Goal: Task Accomplishment & Management: Complete application form

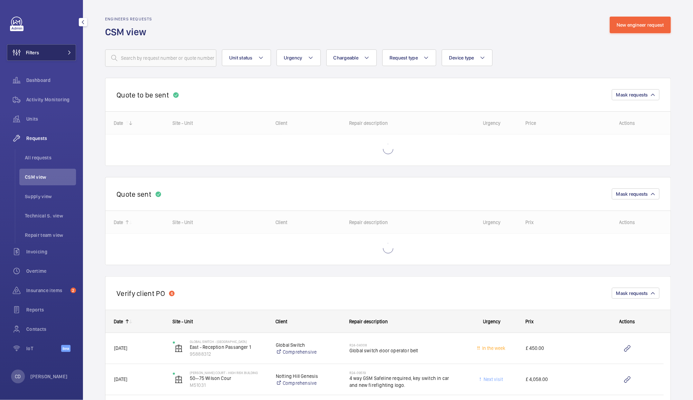
click at [37, 55] on span "Filters" at bounding box center [32, 52] width 13 height 7
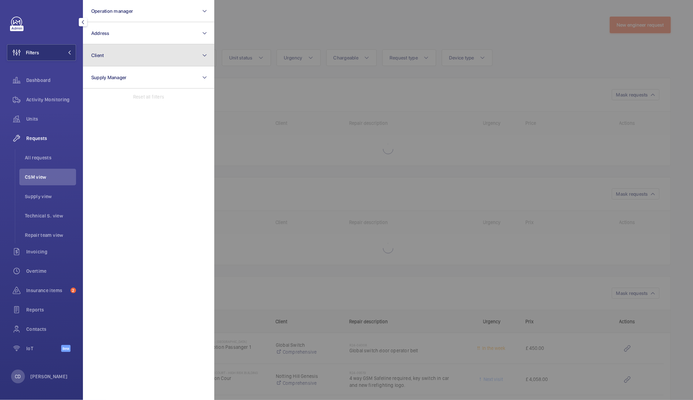
click at [133, 61] on button "Client" at bounding box center [148, 55] width 131 height 22
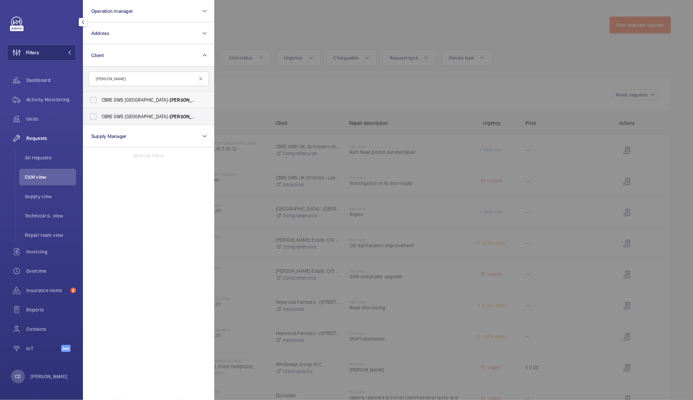
type input "mota"
click at [98, 100] on label "CBRE GWS UK- Mota bility" at bounding box center [143, 100] width 120 height 17
click at [98, 100] on input "CBRE GWS UK- Mota bility" at bounding box center [93, 100] width 14 height 14
checkbox input "true"
click at [93, 115] on label "CBRE GWS UK- Mota bility Coalville" at bounding box center [143, 116] width 120 height 17
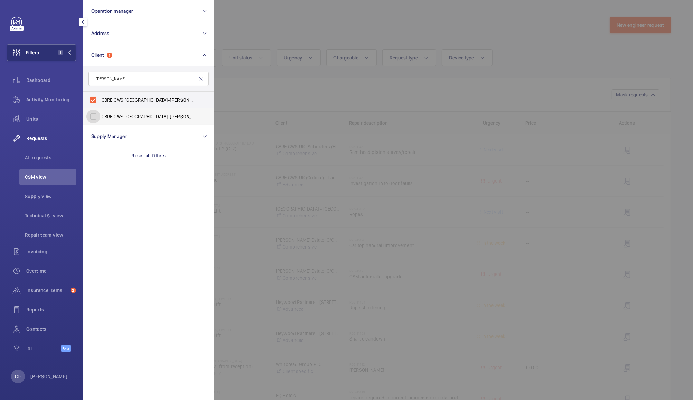
click at [93, 115] on input "CBRE GWS UK- Mota bility Coalville" at bounding box center [93, 117] width 14 height 14
checkbox input "true"
click at [265, 23] on div at bounding box center [560, 200] width 693 height 400
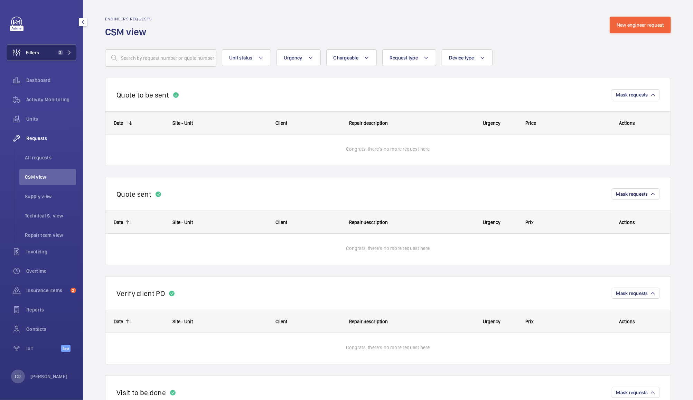
click at [41, 51] on button "Filters 2" at bounding box center [41, 52] width 69 height 17
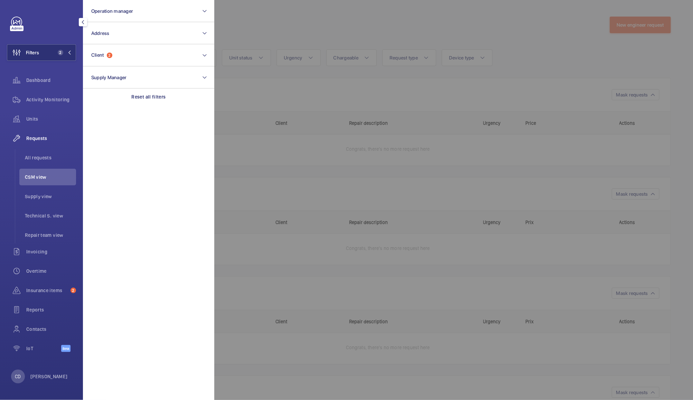
click at [282, 18] on div at bounding box center [560, 200] width 693 height 400
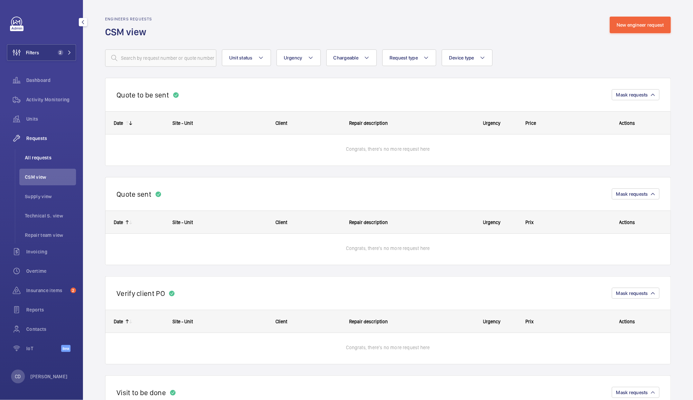
click at [44, 158] on span "All requests" at bounding box center [50, 157] width 51 height 7
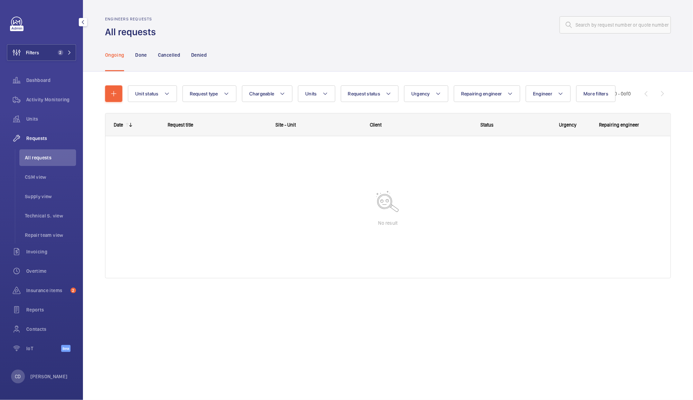
click at [40, 138] on span "Requests" at bounding box center [51, 138] width 50 height 7
click at [144, 48] on div "Done" at bounding box center [140, 54] width 11 height 33
click at [164, 52] on p "Cancelled" at bounding box center [169, 54] width 22 height 7
click at [34, 56] on span "Filters" at bounding box center [23, 52] width 32 height 17
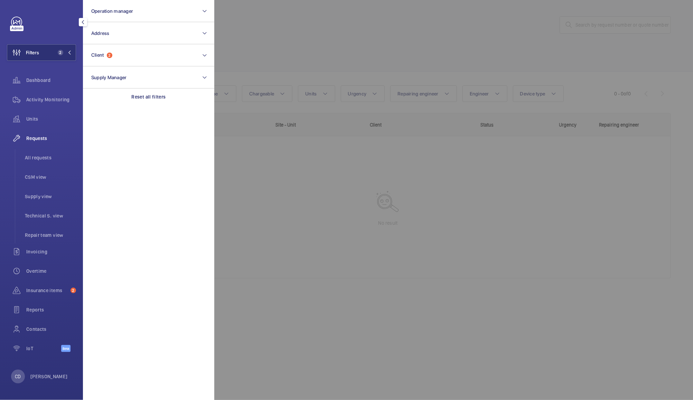
click at [265, 37] on div at bounding box center [560, 200] width 693 height 400
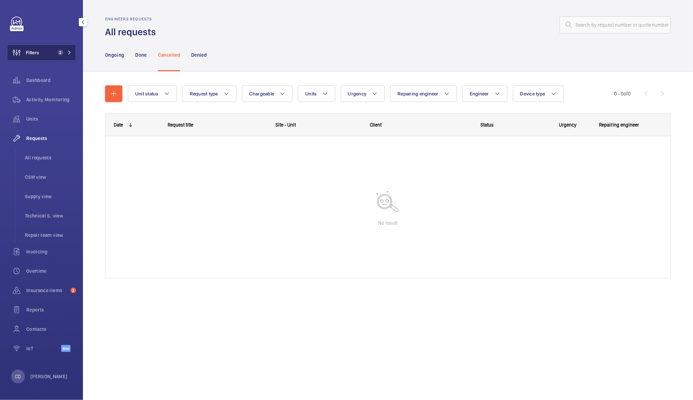
click at [56, 54] on span "2" at bounding box center [59, 53] width 8 height 6
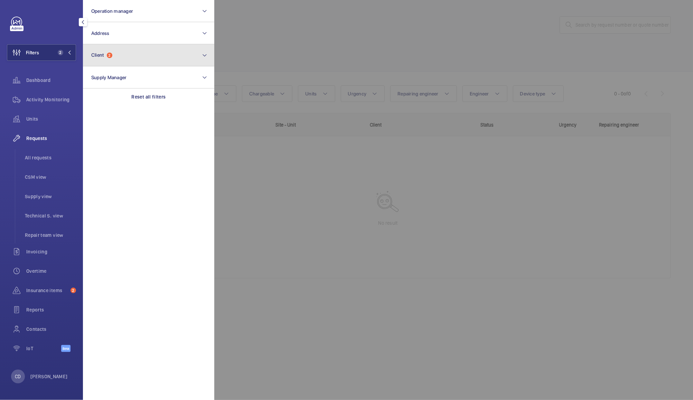
click at [121, 55] on button "Client 2" at bounding box center [148, 55] width 131 height 22
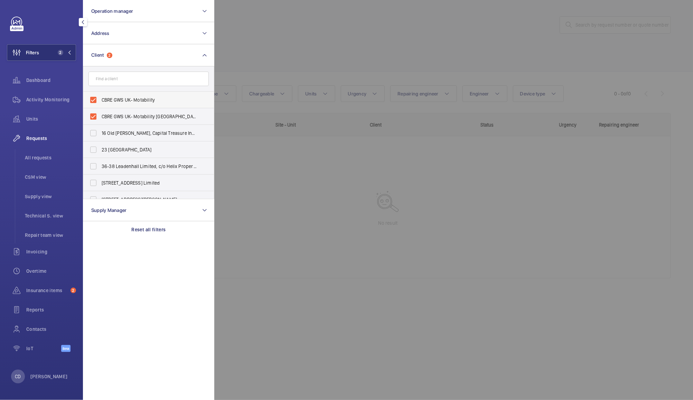
click at [98, 106] on label "CBRE GWS UK- Motability" at bounding box center [143, 100] width 120 height 17
click at [98, 106] on input "CBRE GWS UK- Motability" at bounding box center [93, 100] width 14 height 14
checkbox input "false"
click at [94, 127] on label "16 Old Bailey, Capital Treasure Investments Limited, C/O Helix Property Advisor…" at bounding box center [143, 133] width 120 height 17
click at [94, 127] on input "16 Old Bailey, Capital Treasure Investments Limited, C/O Helix Property Advisor…" at bounding box center [93, 133] width 14 height 14
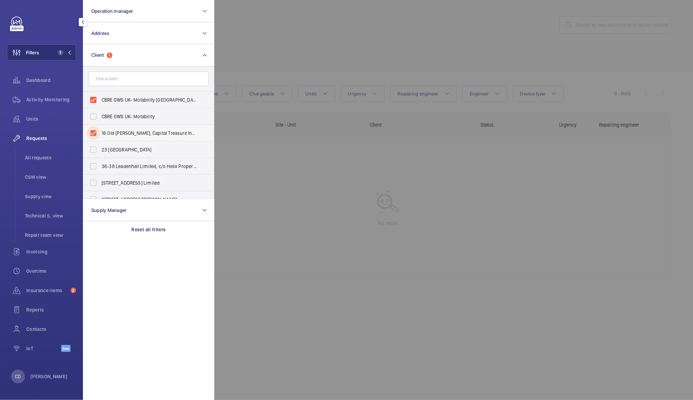
checkbox input "true"
click at [101, 97] on label "CBRE GWS UK- Motability Coalville" at bounding box center [143, 100] width 120 height 17
click at [100, 97] on input "CBRE GWS UK- Motability Coalville" at bounding box center [93, 100] width 14 height 14
checkbox input "false"
click at [92, 132] on label "16 Old Bailey, Capital Treasure Investments Limited, C/O Helix Property Advisor…" at bounding box center [143, 133] width 120 height 17
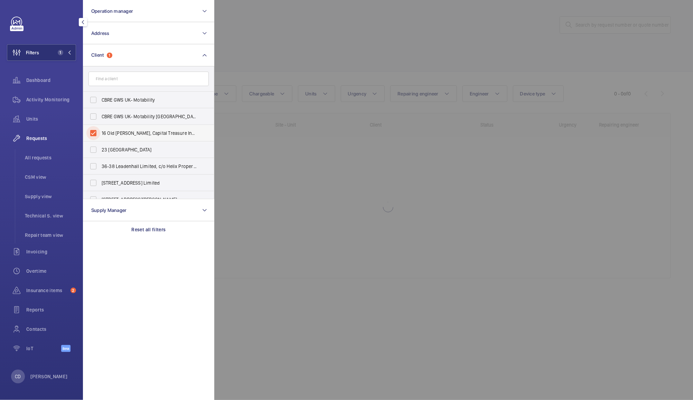
click at [92, 132] on input "16 Old Bailey, Capital Treasure Investments Limited, C/O Helix Property Advisor…" at bounding box center [93, 133] width 14 height 14
checkbox input "false"
click at [133, 80] on input "text" at bounding box center [148, 79] width 120 height 15
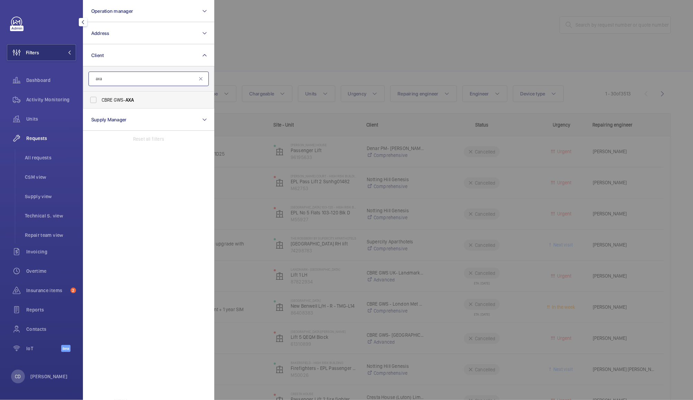
type input "axa"
click at [127, 103] on span "CBRE GWS- AXA" at bounding box center [149, 99] width 95 height 7
click at [100, 103] on input "CBRE GWS- AXA" at bounding box center [93, 100] width 14 height 14
checkbox input "true"
click at [286, 22] on div at bounding box center [560, 200] width 693 height 400
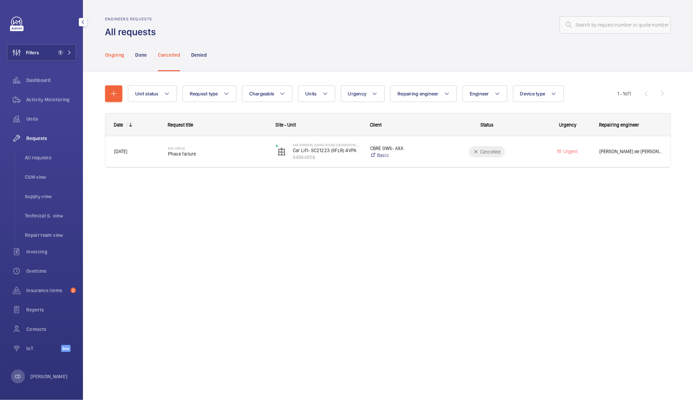
click at [120, 57] on p "Ongoing" at bounding box center [114, 54] width 19 height 7
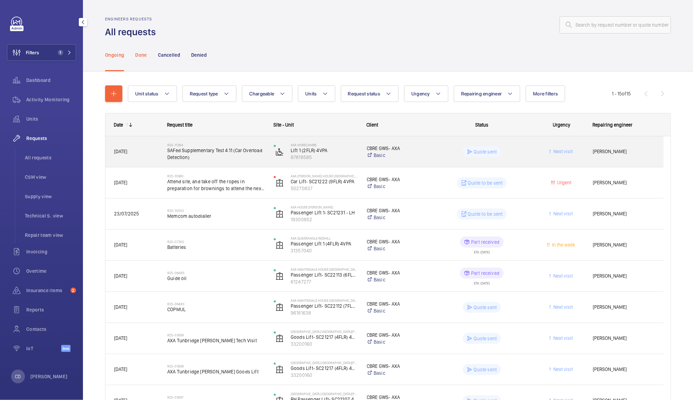
click at [144, 60] on div "Done" at bounding box center [140, 54] width 11 height 33
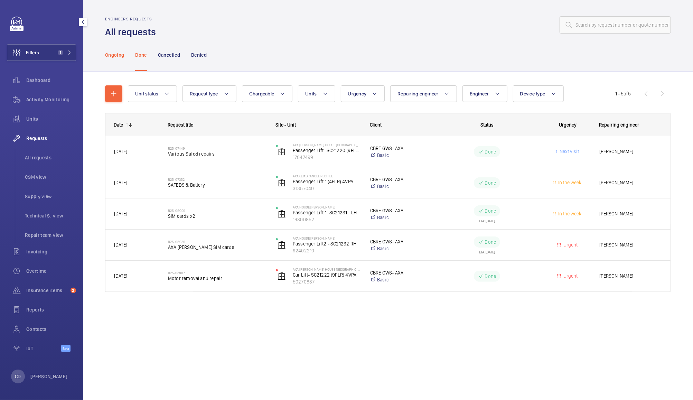
click at [115, 55] on p "Ongoing" at bounding box center [114, 54] width 19 height 7
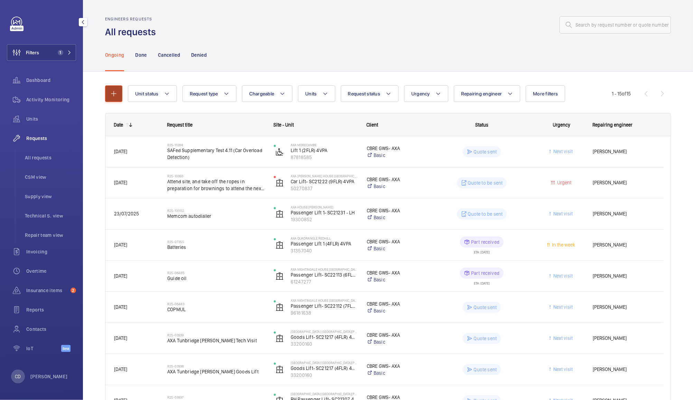
click at [113, 94] on mat-icon "button" at bounding box center [114, 93] width 8 height 8
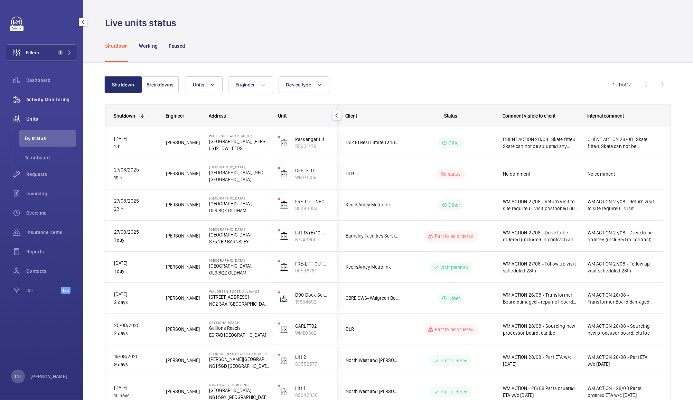
click at [53, 101] on span "Activity Monitoring" at bounding box center [51, 99] width 50 height 7
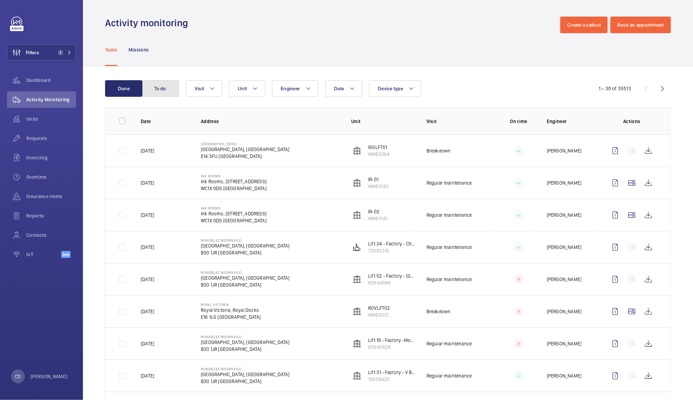
click at [159, 95] on button "To do" at bounding box center [160, 88] width 37 height 17
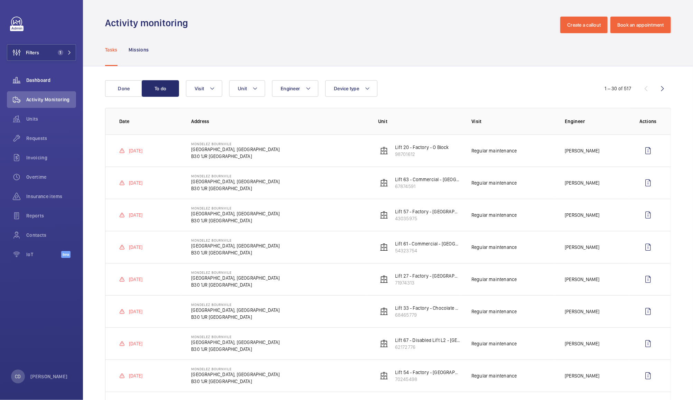
click at [42, 83] on span "Dashboard" at bounding box center [51, 80] width 50 height 7
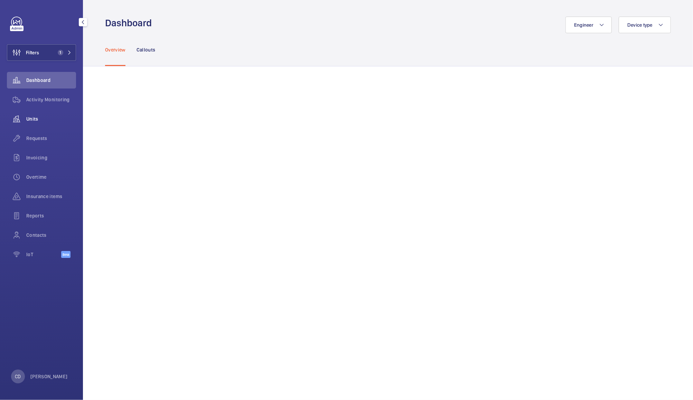
click at [23, 118] on wm-front-icon-button at bounding box center [16, 119] width 19 height 17
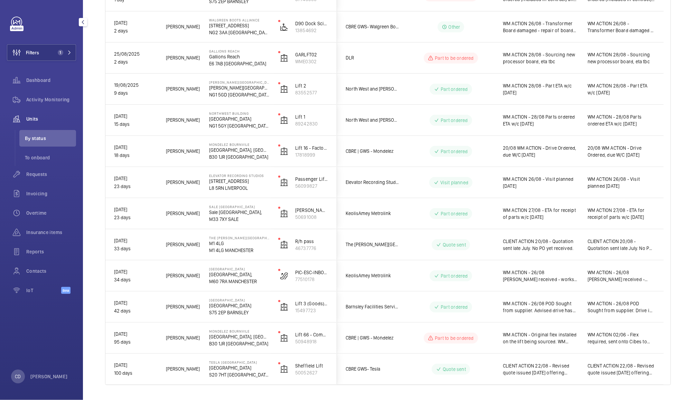
scroll to position [239, 0]
click at [569, 304] on span "WM ACTION - 26/08 POD Sought from supplier. Advised drive has not been delivere…" at bounding box center [541, 308] width 76 height 14
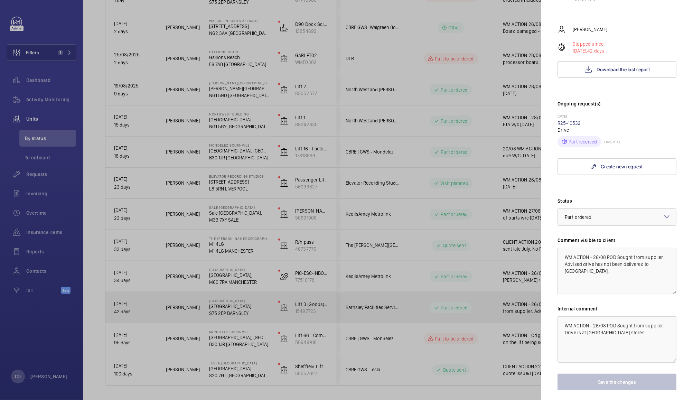
scroll to position [136, 0]
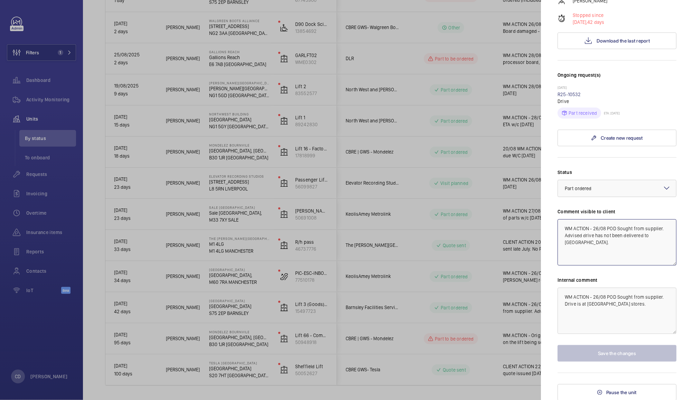
drag, startPoint x: 615, startPoint y: 241, endPoint x: 596, endPoint y: 224, distance: 25.9
click at [596, 224] on textarea "WM ACTION - 26/08 POD Sought from supplier. Advised drive has not been delivere…" at bounding box center [616, 242] width 119 height 46
type textarea "WM ACTION - 28/08 Drive has been located, engineer to collect 29/08 and install…"
paste textarea "8/08 Drive has been located, engineer to collect 29/08 and install 01/09"
type textarea "WM ACTION - 28/08 Drive has been located, engineer to collect 29/08 and install…"
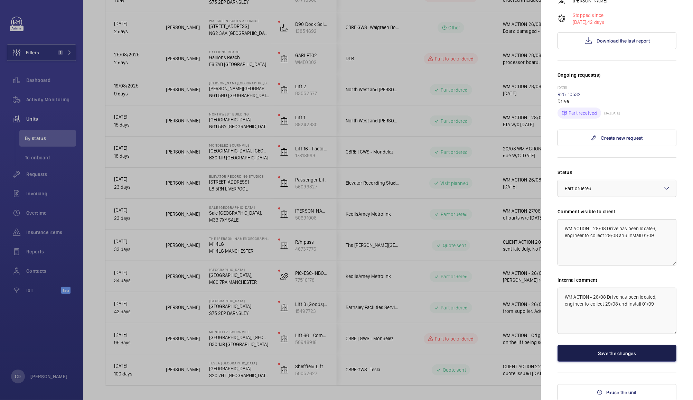
click at [630, 351] on button "Save the changes" at bounding box center [616, 353] width 119 height 17
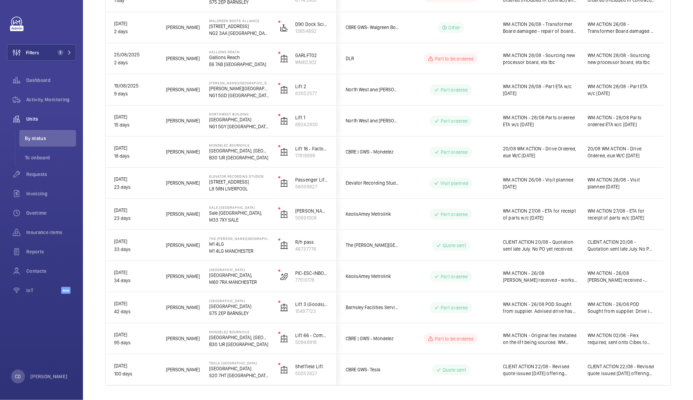
scroll to position [0, 0]
click at [474, 307] on wm-front-pills-cell "Part ordered" at bounding box center [451, 307] width 86 height 11
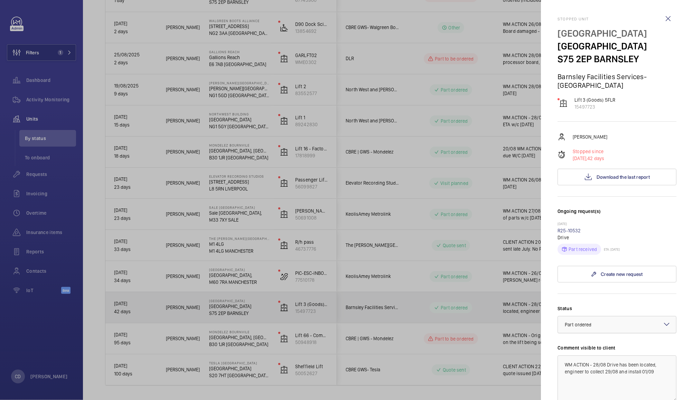
click at [628, 324] on div at bounding box center [617, 324] width 118 height 17
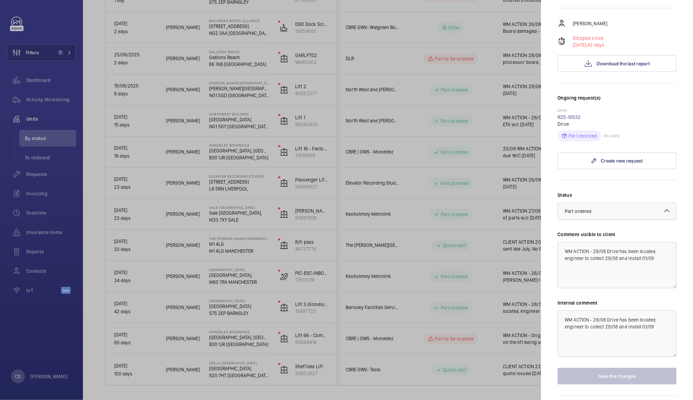
scroll to position [125, 0]
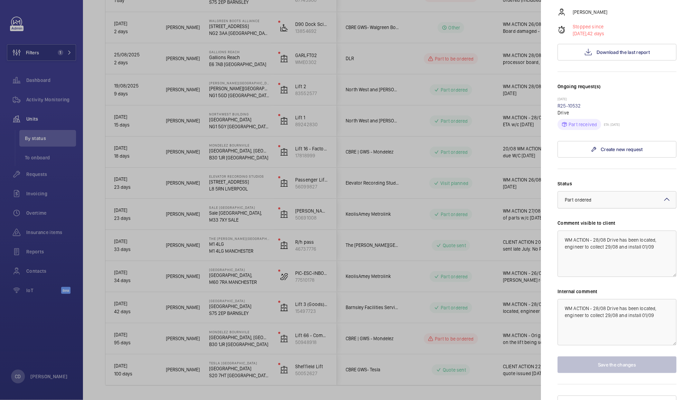
click at [635, 200] on div at bounding box center [617, 199] width 118 height 17
click at [624, 267] on div "Visit planned" at bounding box center [617, 264] width 118 height 17
click at [638, 368] on button "Save the changes" at bounding box center [616, 364] width 119 height 17
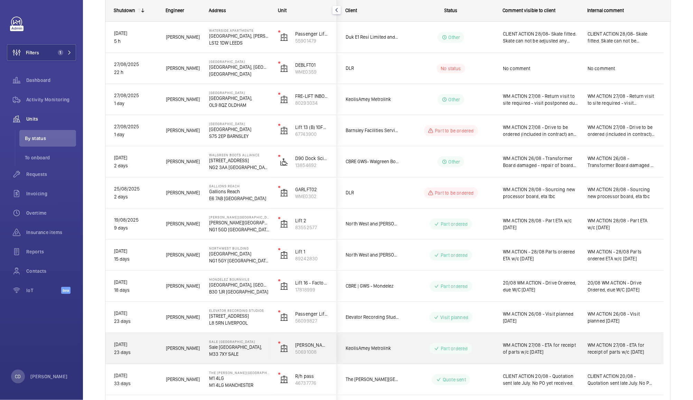
scroll to position [107, 0]
click at [553, 130] on span "WM ACTION 27/08 - Drive to be ordered (included in contract) and tech visit req…" at bounding box center [541, 129] width 76 height 14
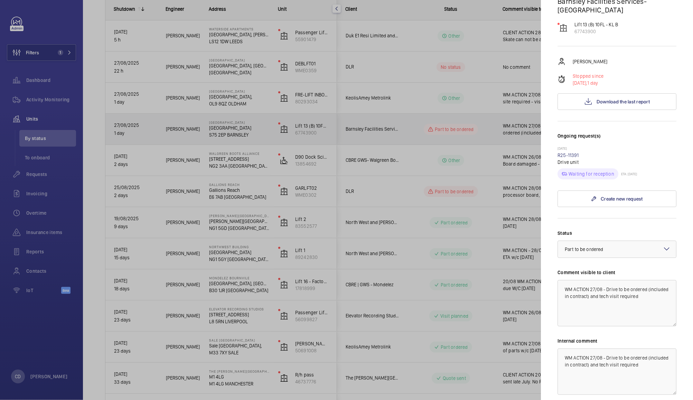
scroll to position [77, 0]
click at [633, 242] on div at bounding box center [617, 247] width 118 height 17
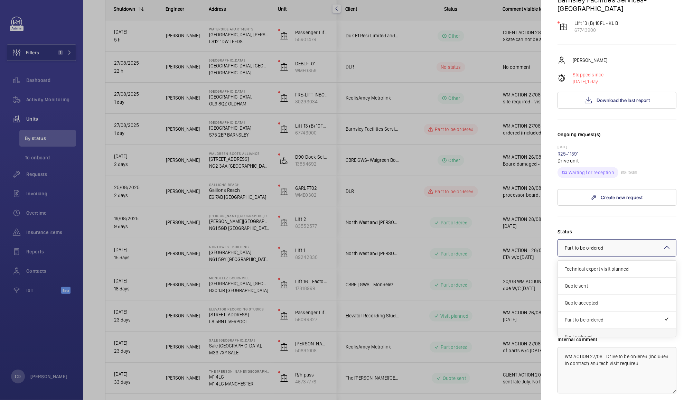
click at [615, 334] on span "Part ordered" at bounding box center [617, 336] width 104 height 7
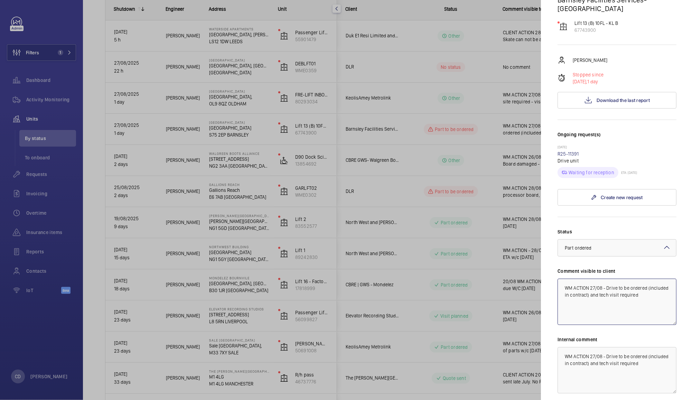
click at [599, 289] on textarea "WM ACTION 27/08 - Drive to be ordered (included in contract) and tech visit req…" at bounding box center [616, 301] width 119 height 46
click at [596, 288] on textarea "WM ACTION 27/08 - Drive to be ordered (included in contract) and tech visit req…" at bounding box center [616, 301] width 119 height 46
type textarea "WM ACTION 28/08 - Drive ordered to be delivered to BFS, likely [DATE]. Labour l…"
paste textarea "8/08 - Drive ordered to be delivered to BFS, likely [DATE]. Labour lined up to …"
type textarea "WM ACTION 28/08 - Drive ordered to be delivered to BFS, likely [DATE]. Labour l…"
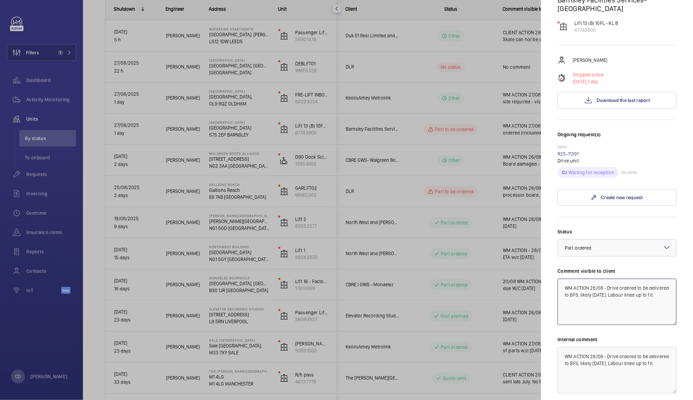
click at [608, 302] on textarea "WM ACTION 28/08 - Drive ordered to be delivered to BFS, likely [DATE]. Labour l…" at bounding box center [616, 301] width 119 height 46
type textarea "WM ACTION 28/08 - Drive ordered to be delivered to BFS, likely [DATE]. Labour l…"
paste textarea "this [DATE]"
type textarea "WM ACTION 28/08 - Drive ordered to be delivered to BFS, likely [DATE]. Labour l…"
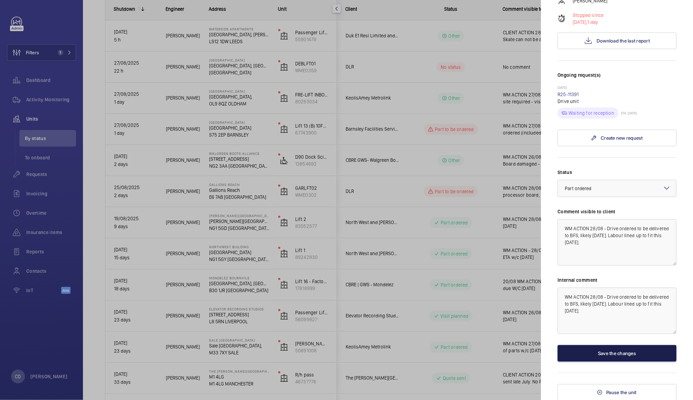
click at [628, 354] on button "Save the changes" at bounding box center [616, 353] width 119 height 17
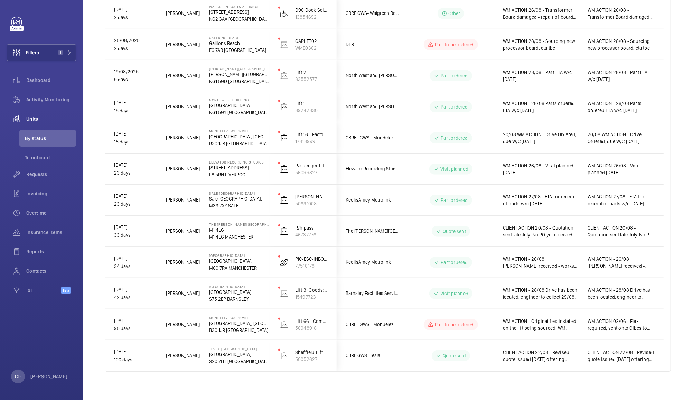
scroll to position [258, 0]
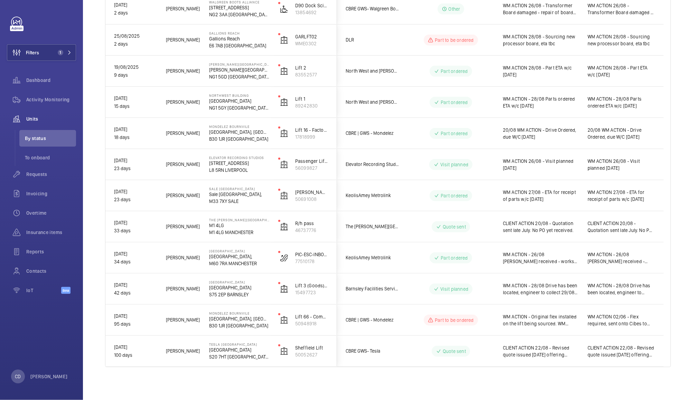
click at [529, 319] on span "WM ACTION - Original flex installed on the lift being sourced. WM ACTION - Wate…" at bounding box center [541, 320] width 76 height 14
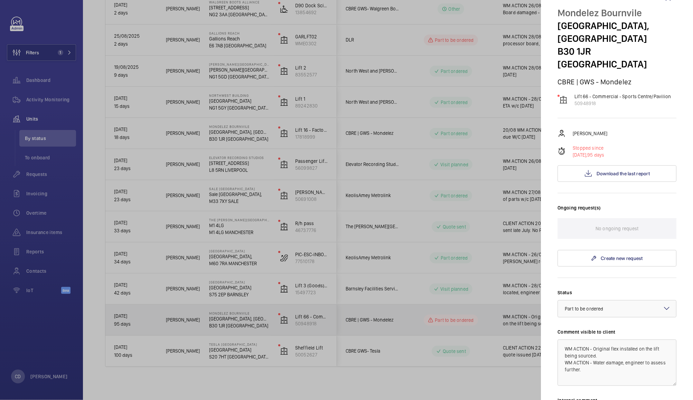
scroll to position [22, 0]
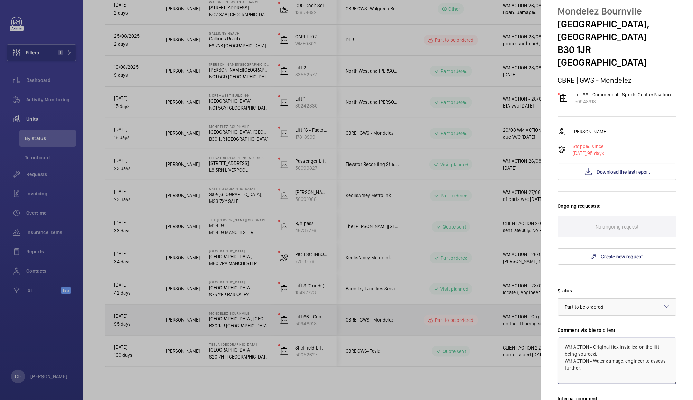
click at [613, 357] on textarea "WM ACTION - Original flex installed on the lift being sourced. WM ACTION - Wate…" at bounding box center [616, 361] width 119 height 46
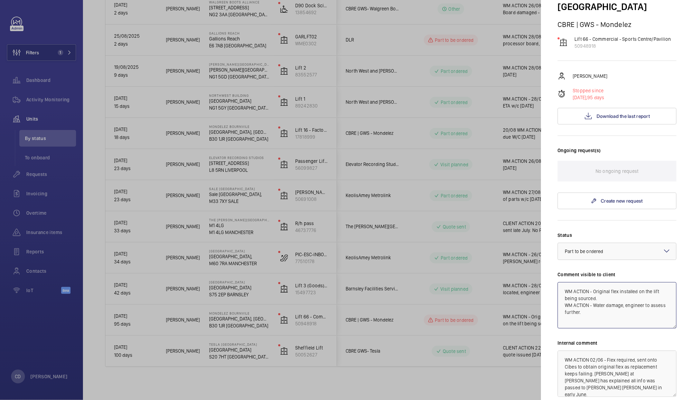
scroll to position [79, 0]
click at [612, 371] on textarea "WM ACTION 02/06 - Flex required, sent onto Cibes to obtain original flex as rep…" at bounding box center [616, 372] width 119 height 46
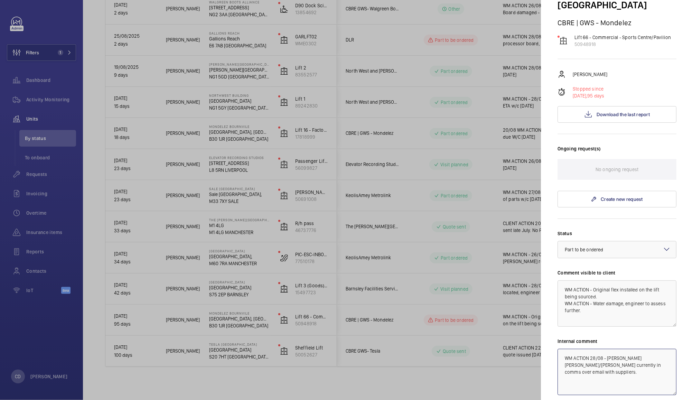
type textarea "WM ACTION 28/08 - [PERSON_NAME] [PERSON_NAME]/[PERSON_NAME] currently in comms …"
click at [589, 280] on textarea "WM ACTION - Original flex installed on the lift being sourced. WM ACTION - Wate…" at bounding box center [616, 303] width 119 height 46
drag, startPoint x: 597, startPoint y: 285, endPoint x: 498, endPoint y: 250, distance: 105.0
click at [498, 250] on mat-sidenav-container "Filters 1 Dashboard Activity Monitoring Units By status To onboard Requests Inv…" at bounding box center [346, 200] width 693 height 400
paste textarea "Original flex installed on the lift being sourced."
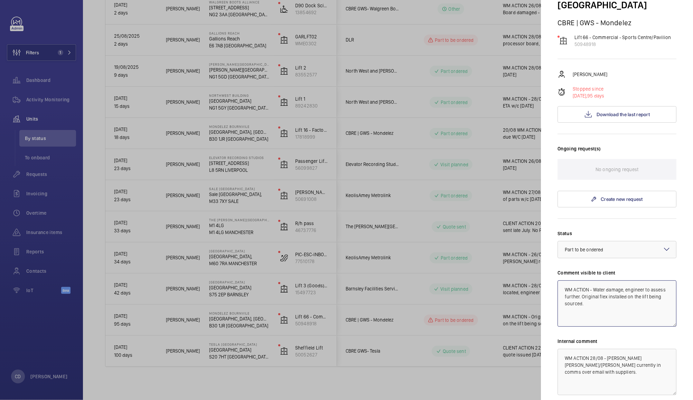
click at [656, 285] on textarea "WM ACTION - Water damage, engineer to assess further. Original flex installed o…" at bounding box center [616, 303] width 119 height 46
click at [660, 283] on textarea "WM ACTION - Water damage, engineer to assess further. Original flex installed o…" at bounding box center [616, 303] width 119 height 46
type textarea "WM ACTION - Water damage, engineer to assess further. Original flex installed o…"
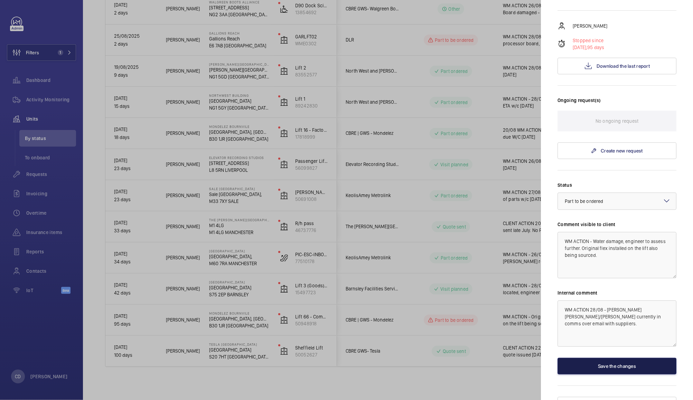
click at [619, 358] on button "Save the changes" at bounding box center [616, 366] width 119 height 17
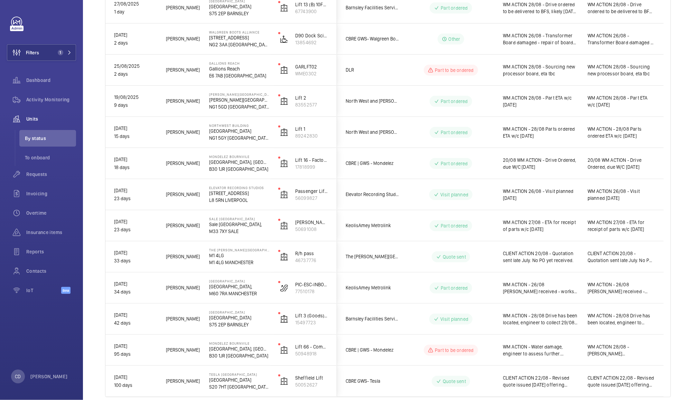
scroll to position [228, 0]
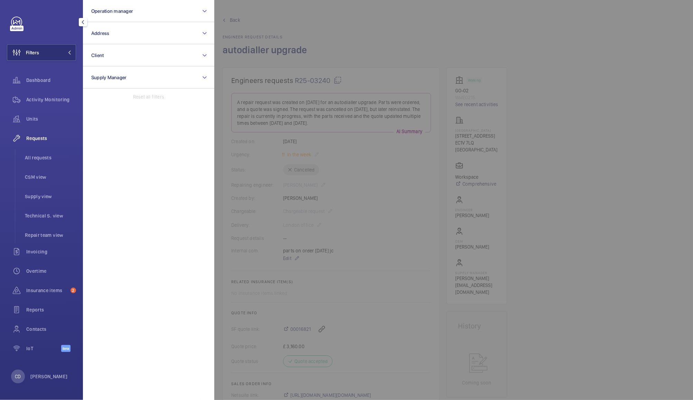
scroll to position [39, 0]
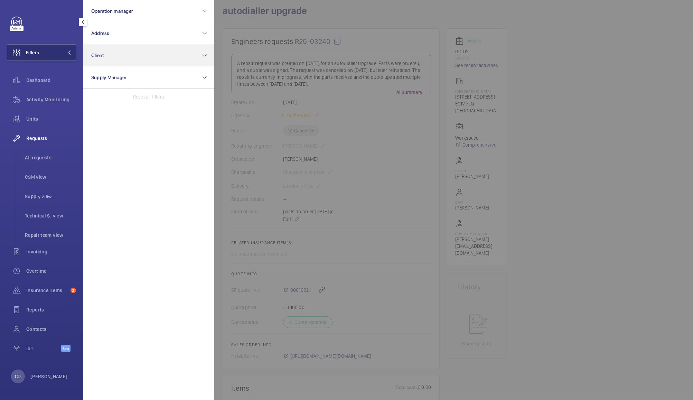
click at [121, 59] on button "Client" at bounding box center [148, 55] width 131 height 22
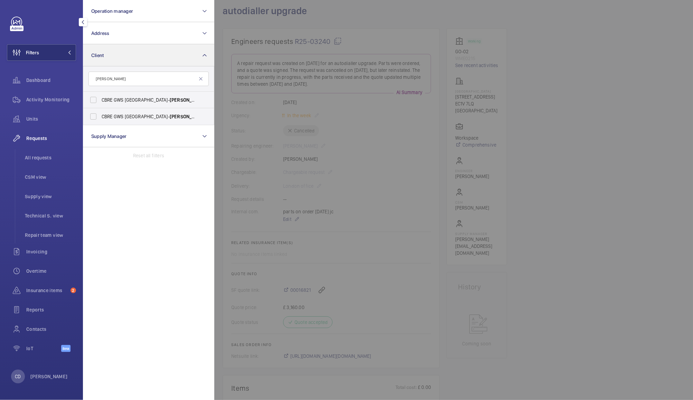
type input "mota"
click at [95, 97] on label "CBRE GWS UK- Mota bility" at bounding box center [143, 100] width 120 height 17
click at [95, 97] on input "CBRE GWS UK- Mota bility" at bounding box center [93, 100] width 14 height 14
checkbox input "true"
click at [591, 153] on div at bounding box center [560, 200] width 693 height 400
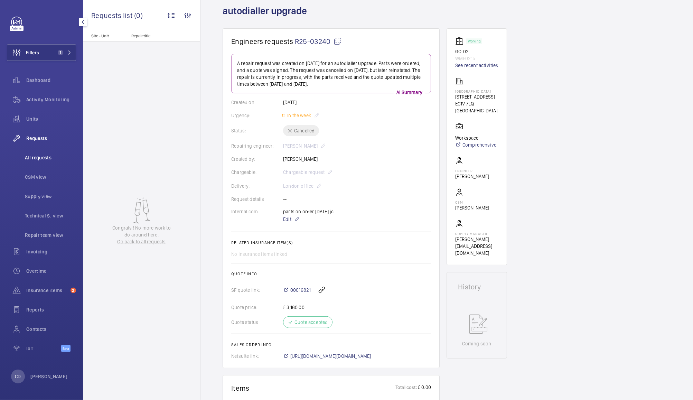
click at [42, 158] on span "All requests" at bounding box center [50, 157] width 51 height 7
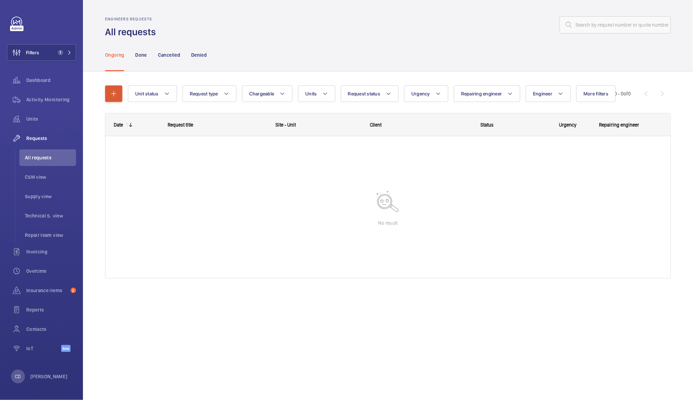
click at [112, 94] on mat-icon "button" at bounding box center [114, 93] width 8 height 8
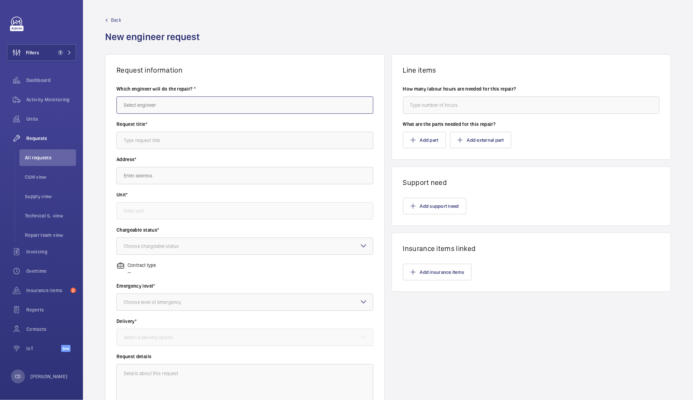
click at [258, 104] on input "text" at bounding box center [244, 104] width 257 height 17
click at [278, 105] on input "keith" at bounding box center [244, 104] width 257 height 17
click at [297, 124] on mat-option "Keith Bishop" at bounding box center [243, 125] width 253 height 17
type input "Keith Bishop"
click at [297, 141] on input "text" at bounding box center [244, 140] width 257 height 17
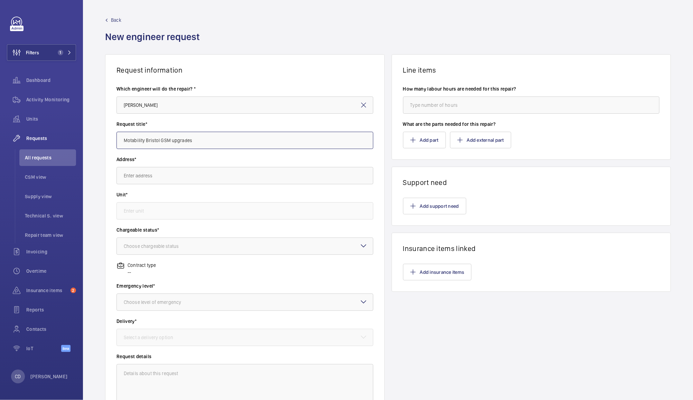
type input "Motability Bristol GSM upgrades"
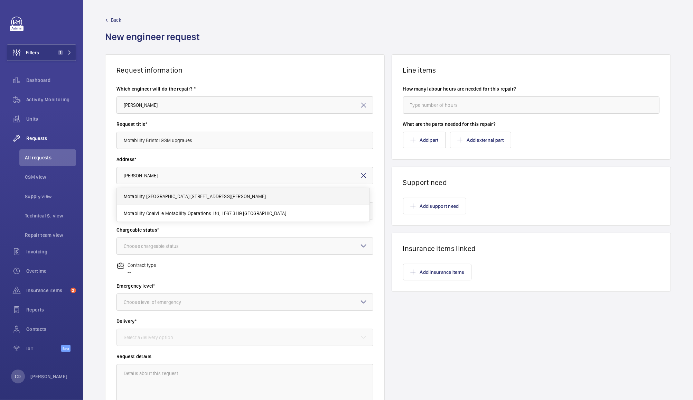
click at [266, 198] on span "Motability Bristol Building 410 Bristol Business Park Stoke Gifford, BS16 1EJ B…" at bounding box center [195, 196] width 142 height 7
type input "Motability Bristol Building 410 Bristol Business Park Stoke Gifford, BS16 1EJ B…"
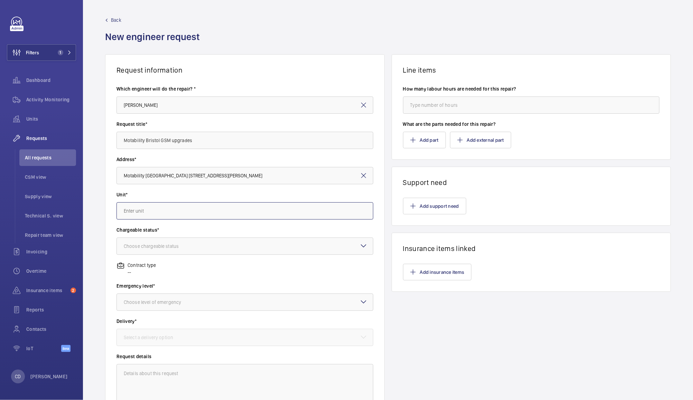
click at [208, 210] on input "text" at bounding box center [244, 210] width 257 height 17
click at [173, 269] on mat-option "21826708 - Building 610 L1" at bounding box center [243, 265] width 253 height 17
type input "21826708 - Building 610 L1"
click at [215, 237] on div "Choose chargeable status" at bounding box center [244, 245] width 257 height 17
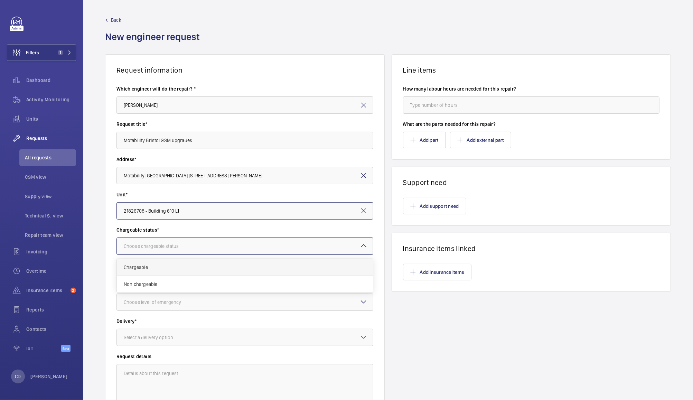
click at [170, 268] on span "Chargeable" at bounding box center [245, 267] width 242 height 7
click at [200, 303] on div at bounding box center [245, 302] width 256 height 17
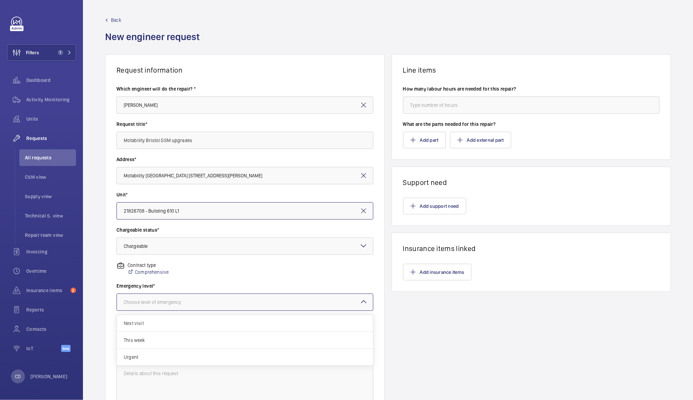
click at [177, 320] on span "Next visit" at bounding box center [245, 323] width 242 height 7
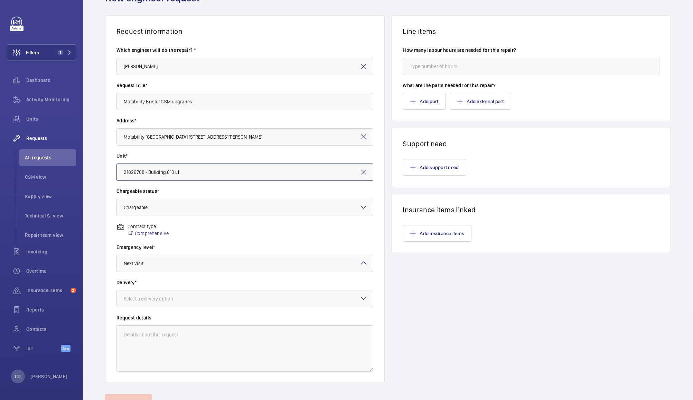
scroll to position [54, 0]
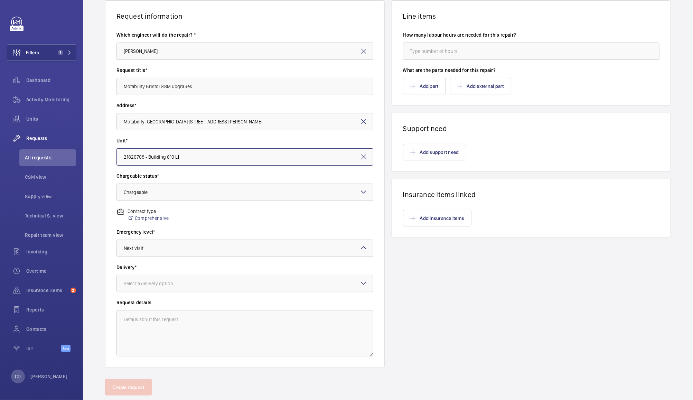
click at [213, 285] on div at bounding box center [245, 283] width 256 height 17
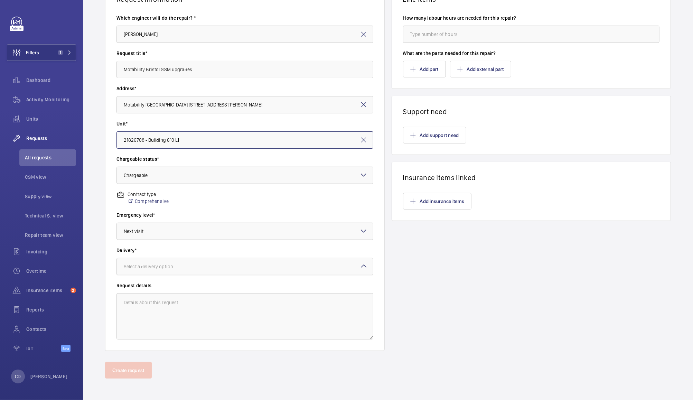
scroll to position [71, 0]
click at [230, 266] on div at bounding box center [245, 266] width 256 height 17
click at [193, 345] on span "Specified in comment" at bounding box center [245, 346] width 242 height 7
click at [274, 302] on textarea at bounding box center [244, 316] width 257 height 46
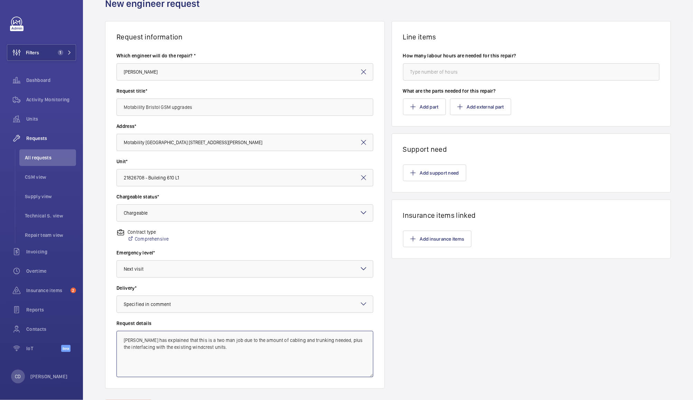
scroll to position [0, 0]
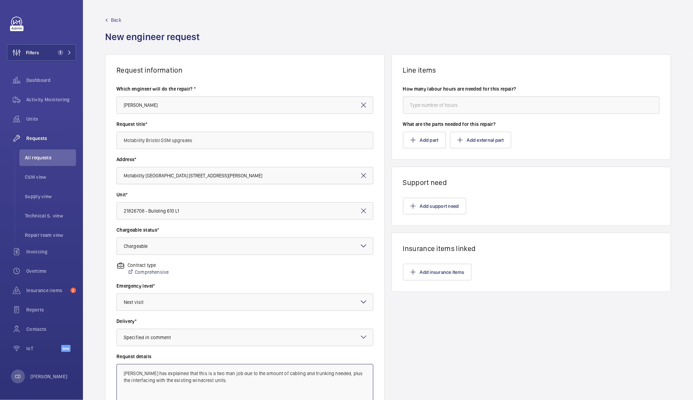
type textarea "Andrew has explained that this is a two man job due to the amount of cabling an…"
click at [423, 142] on button "Add part" at bounding box center [424, 140] width 43 height 17
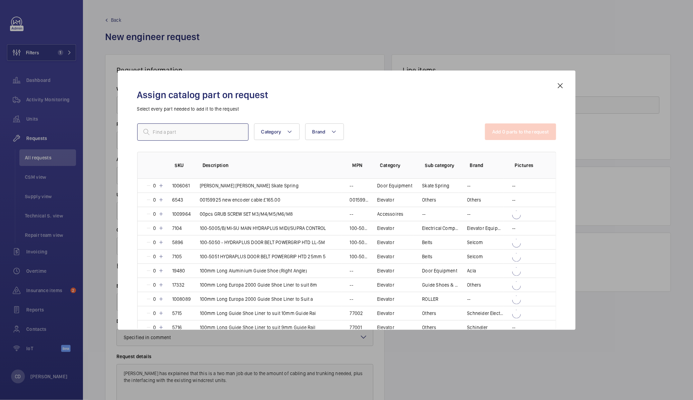
click at [214, 130] on input "text" at bounding box center [192, 131] width 111 height 17
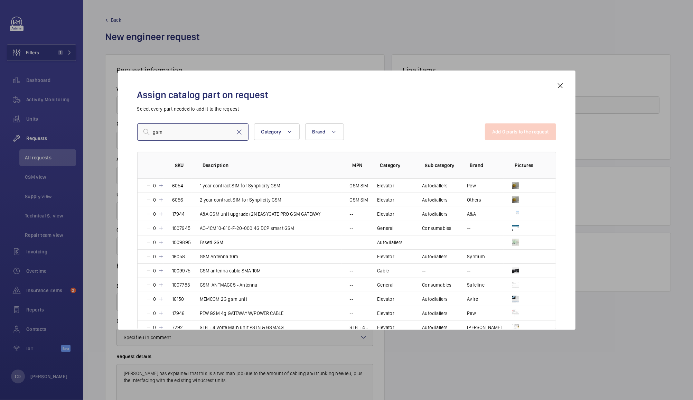
click at [218, 129] on input "gsm" at bounding box center [192, 131] width 111 height 17
type input "g"
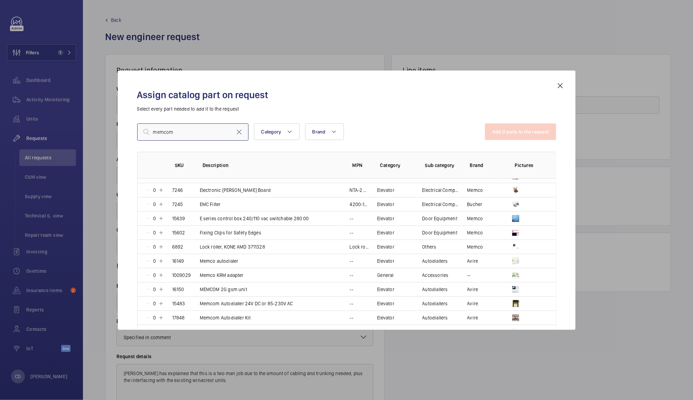
scroll to position [154, 0]
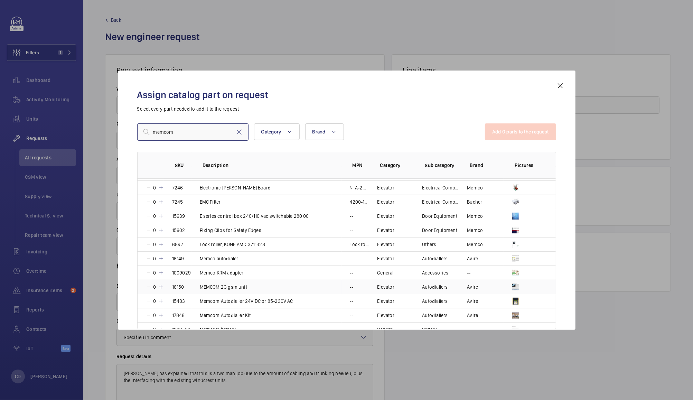
type input "memcom"
click at [149, 285] on mat-icon at bounding box center [149, 287] width 6 height 6
click at [159, 287] on mat-icon at bounding box center [161, 287] width 6 height 6
click at [159, 287] on mat-icon at bounding box center [160, 287] width 6 height 6
click at [159, 287] on mat-icon at bounding box center [161, 287] width 6 height 6
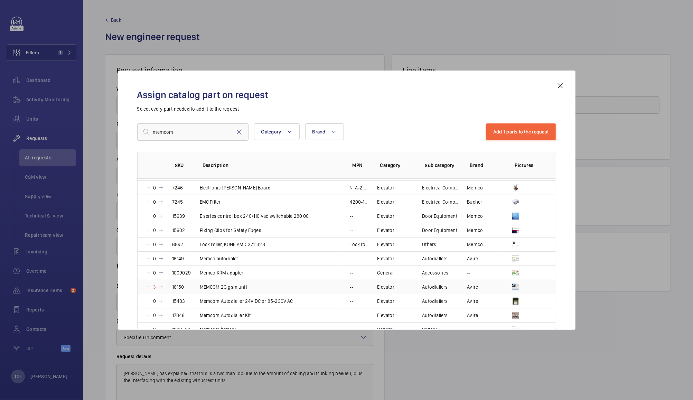
click at [159, 287] on mat-icon at bounding box center [161, 287] width 6 height 6
click at [520, 132] on button "Add 1 parts to the request" at bounding box center [521, 131] width 70 height 17
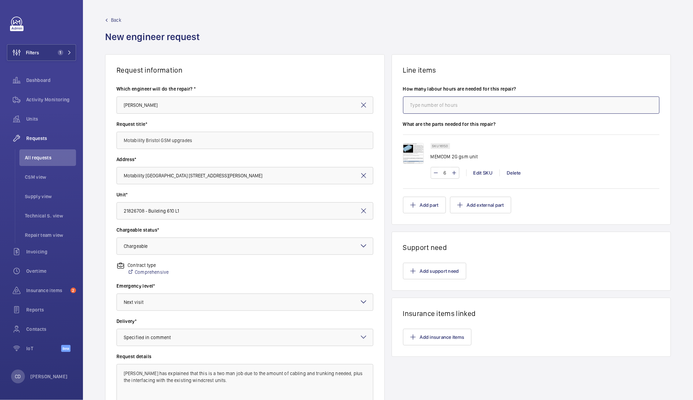
click at [477, 105] on input "number" at bounding box center [531, 104] width 257 height 17
type input "16"
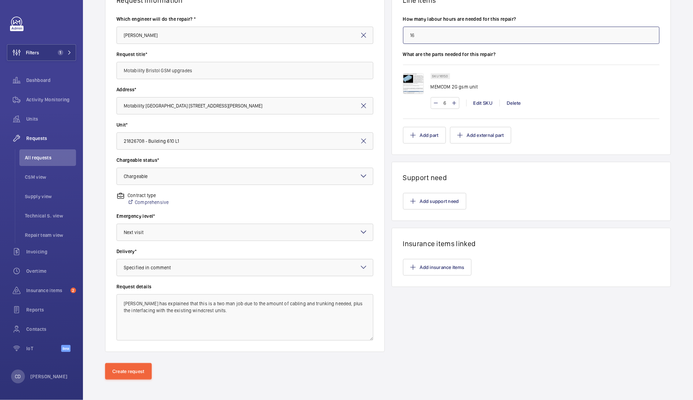
scroll to position [71, 0]
click at [120, 375] on button "Create request" at bounding box center [128, 369] width 47 height 17
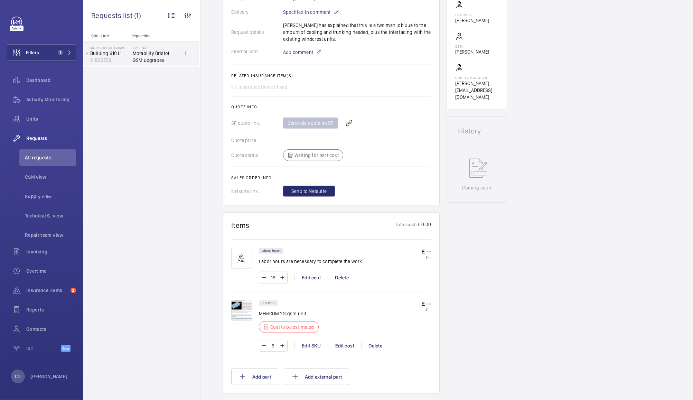
scroll to position [216, 0]
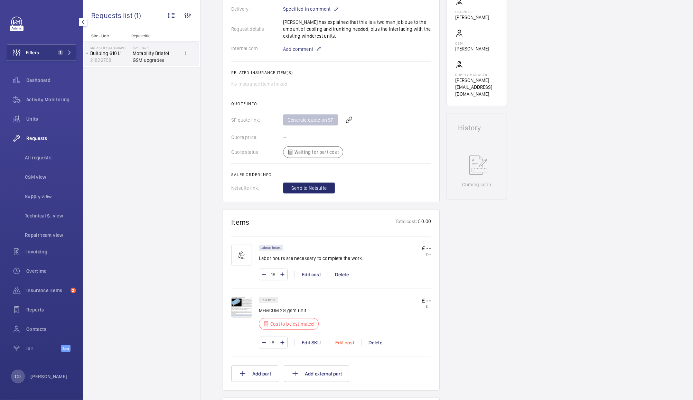
click at [346, 339] on div "Edit cost" at bounding box center [344, 342] width 33 height 7
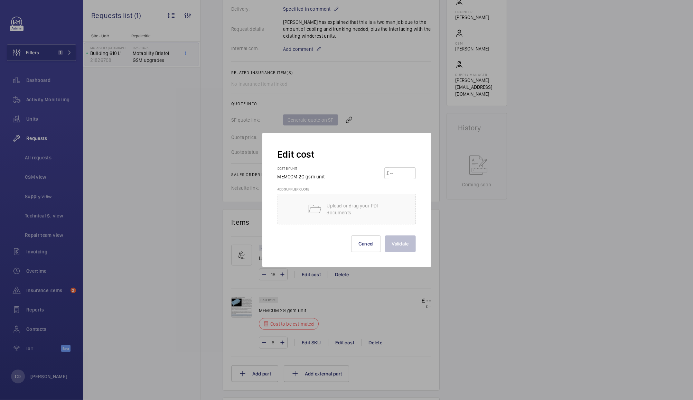
click at [514, 280] on div at bounding box center [346, 200] width 693 height 400
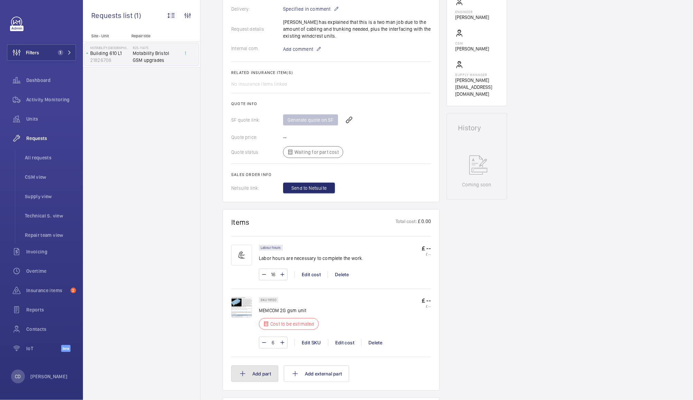
click at [256, 366] on button "Add part" at bounding box center [254, 373] width 47 height 17
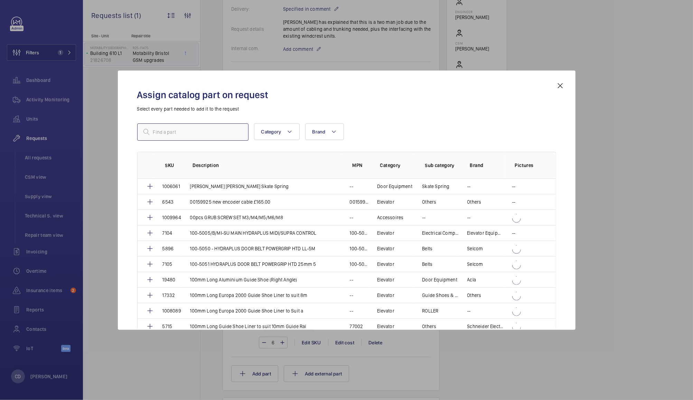
click at [210, 133] on input "text" at bounding box center [192, 131] width 111 height 17
type input "sim"
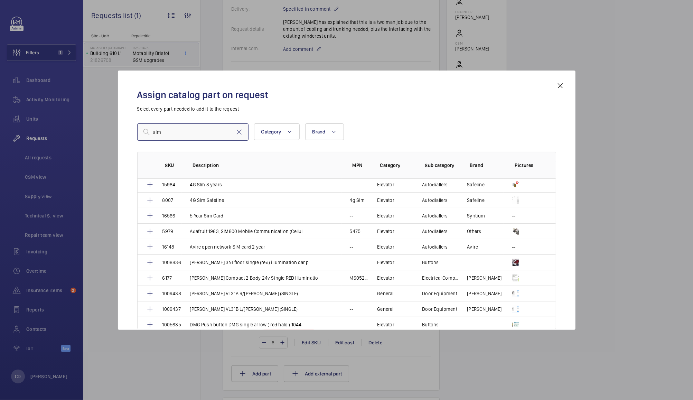
scroll to position [95, 0]
click at [150, 246] on mat-icon at bounding box center [150, 247] width 8 height 8
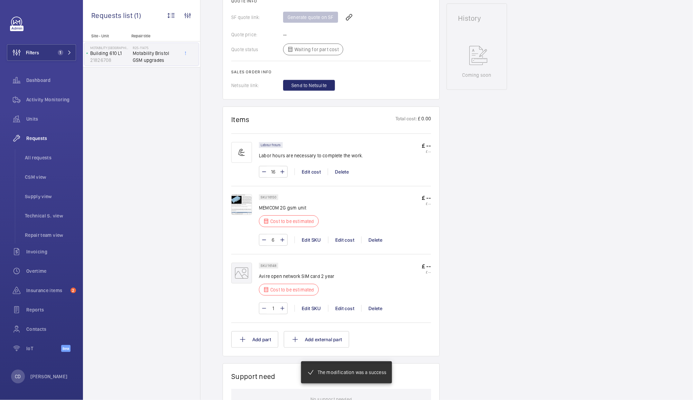
scroll to position [334, 0]
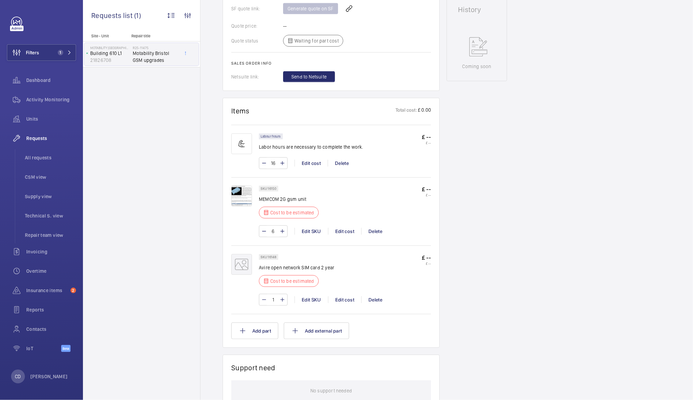
click at [282, 295] on mat-icon at bounding box center [283, 299] width 6 height 8
click at [283, 295] on mat-icon at bounding box center [283, 299] width 6 height 8
click at [282, 295] on mat-icon at bounding box center [283, 299] width 6 height 8
click at [283, 295] on mat-icon at bounding box center [283, 299] width 6 height 8
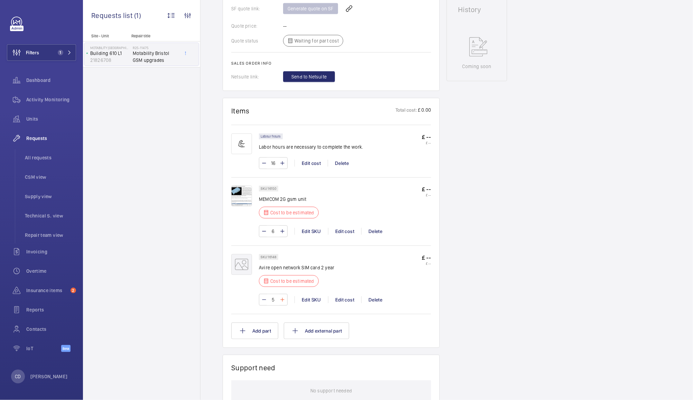
type input "6"
click at [337, 296] on div "Edit cost" at bounding box center [344, 299] width 33 height 7
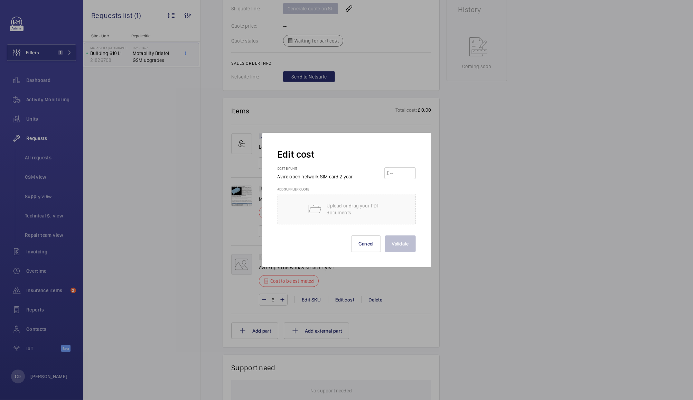
click at [403, 174] on input "number" at bounding box center [401, 173] width 24 height 11
type input "197.66"
click at [410, 247] on button "Validate" at bounding box center [400, 243] width 31 height 17
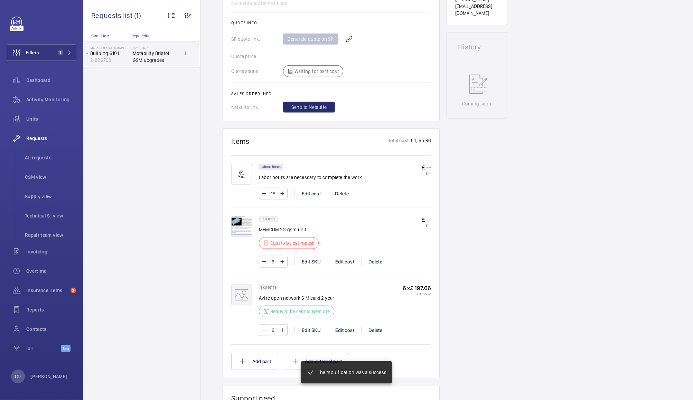
scroll to position [300, 0]
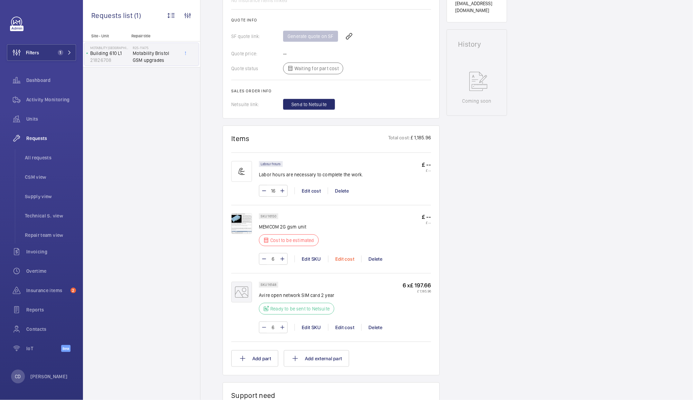
click at [343, 260] on div "Edit cost" at bounding box center [344, 258] width 33 height 7
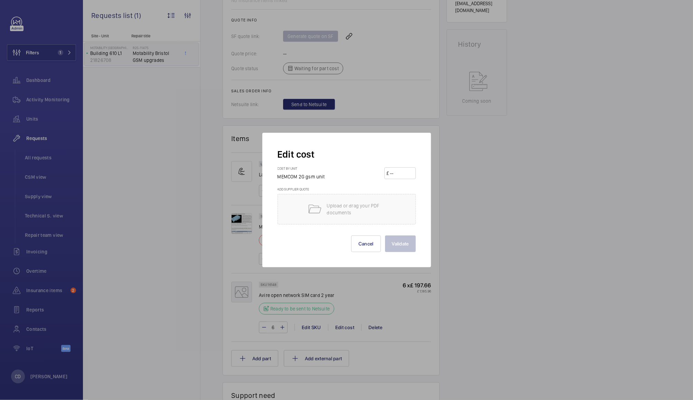
click at [405, 174] on input "number" at bounding box center [401, 173] width 24 height 11
type input "500"
click at [406, 241] on button "Validate" at bounding box center [400, 243] width 31 height 17
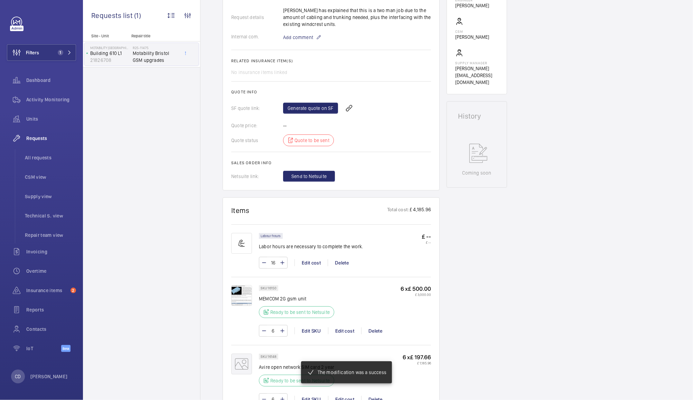
scroll to position [228, 0]
click at [312, 107] on link "Generate quote on SF" at bounding box center [310, 108] width 55 height 11
